Goal: Go to known website: Go to known website

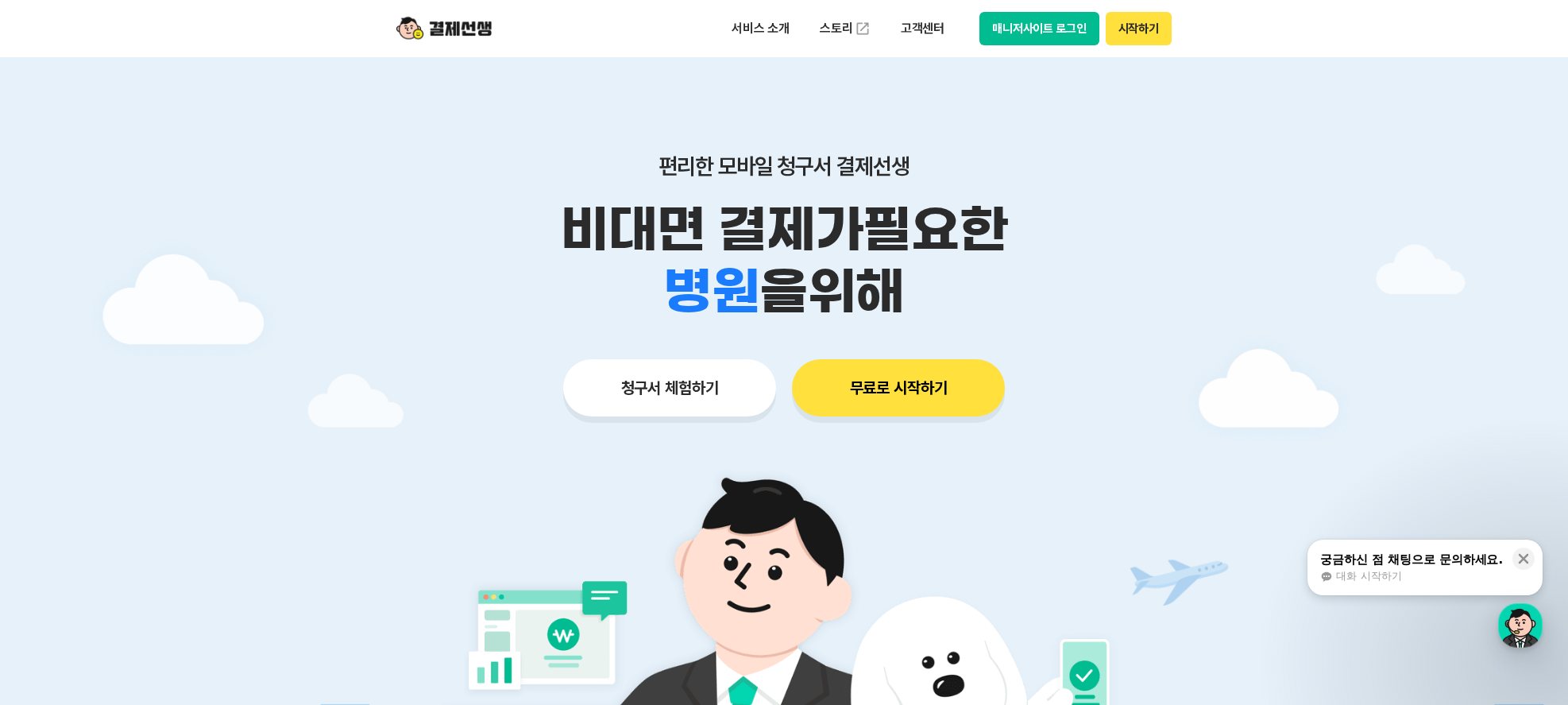
click at [999, 26] on button "매니저사이트 로그인" at bounding box center [1039, 29] width 120 height 33
click at [1026, 39] on button "매니저사이트 로그인" at bounding box center [1039, 29] width 120 height 33
click at [1014, 37] on button "매니저사이트 로그인" at bounding box center [1039, 29] width 120 height 33
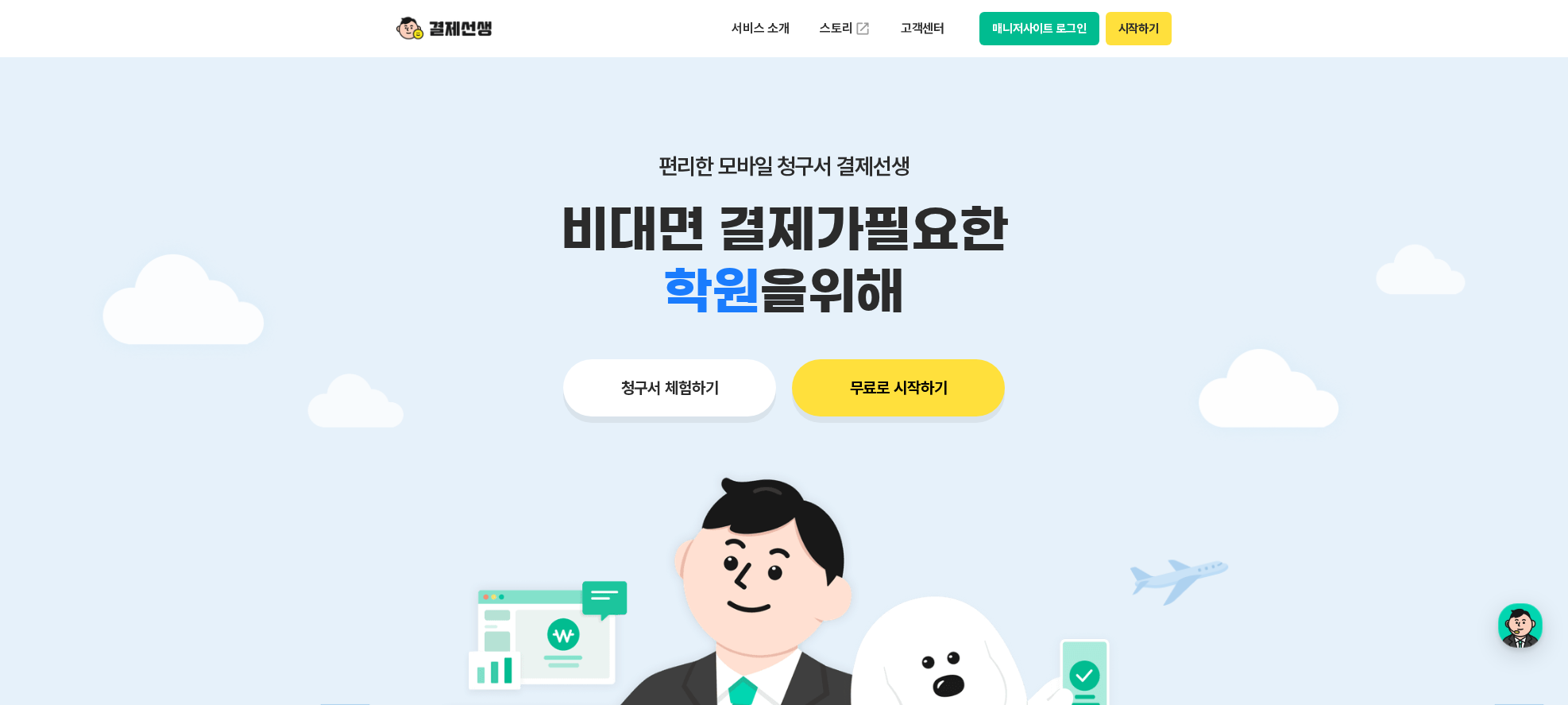
click at [1018, 31] on button "매니저사이트 로그인" at bounding box center [1039, 29] width 120 height 33
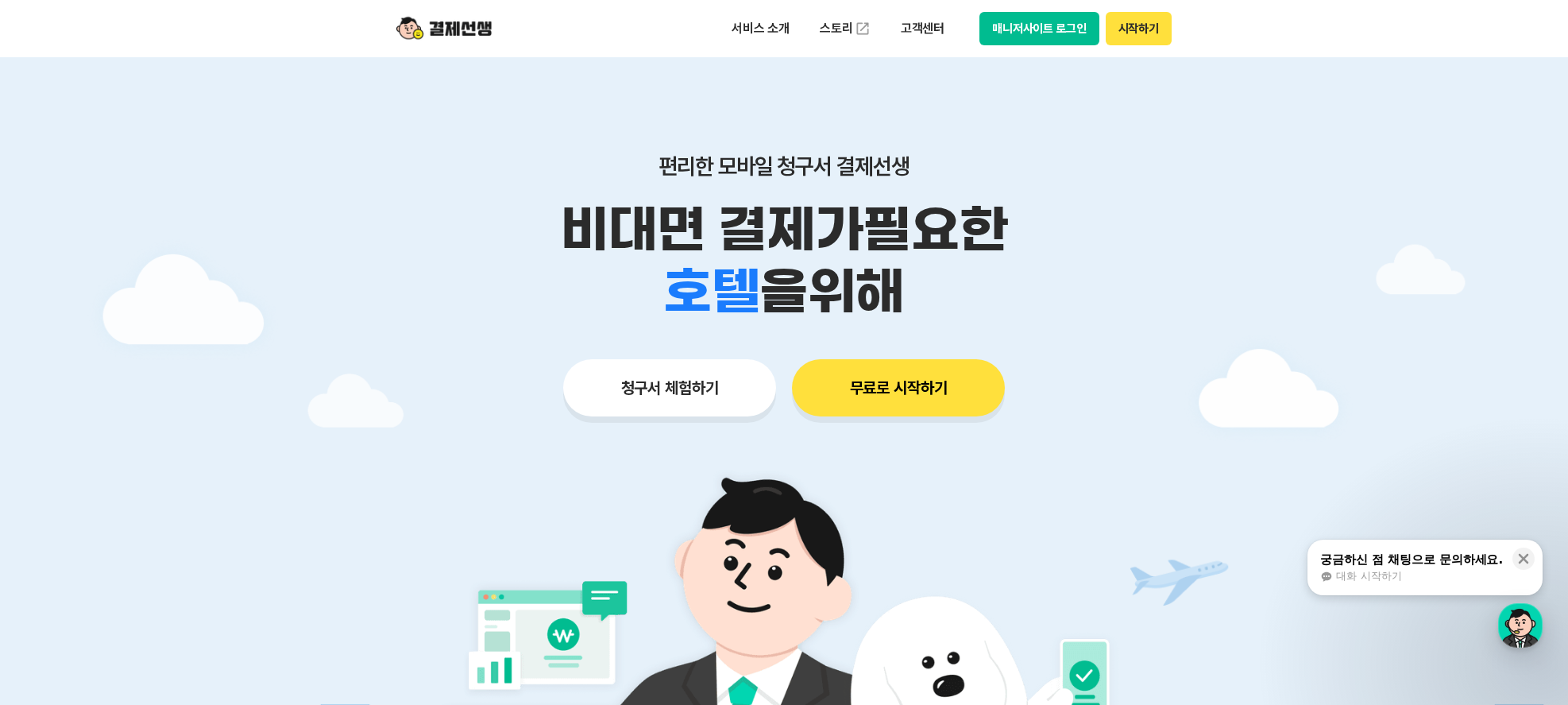
click at [1032, 26] on button "매니저사이트 로그인" at bounding box center [1039, 29] width 120 height 33
click at [1000, 31] on button "매니저사이트 로그인" at bounding box center [1039, 29] width 120 height 33
click at [1010, 33] on button "매니저사이트 로그인" at bounding box center [1039, 29] width 120 height 33
